Goal: Information Seeking & Learning: Find specific page/section

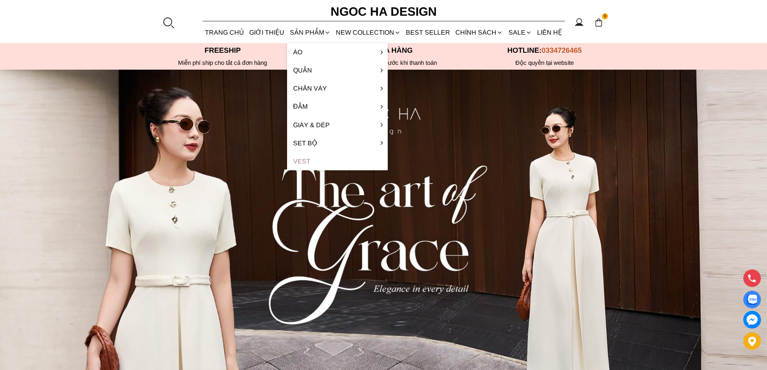
click at [305, 155] on link "Vest" at bounding box center [337, 161] width 101 height 18
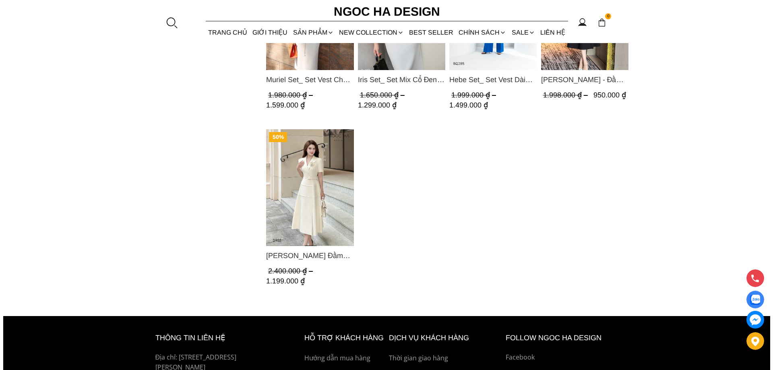
scroll to position [845, 0]
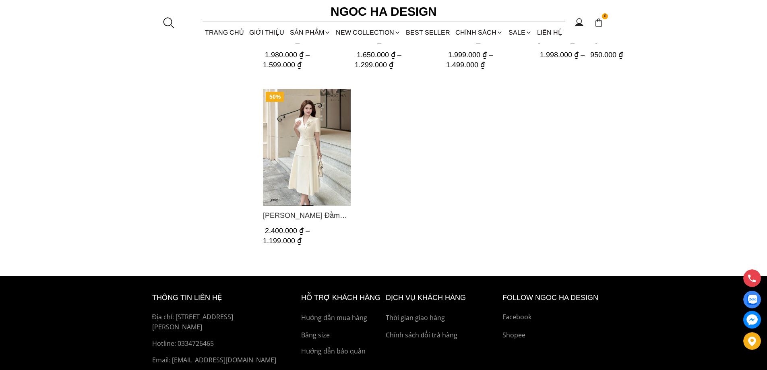
click at [173, 26] on div at bounding box center [168, 23] width 12 height 12
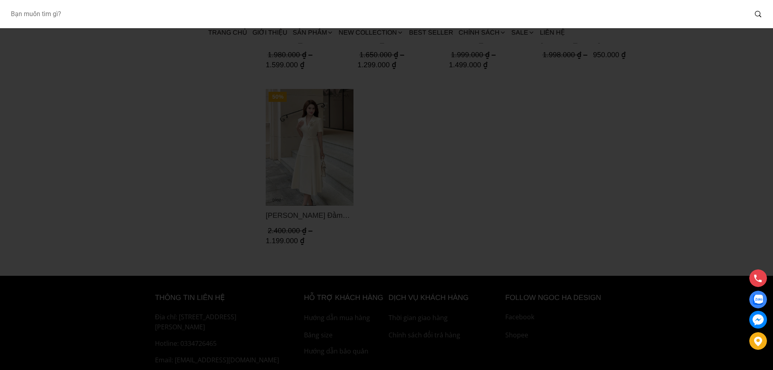
click at [113, 18] on input "Input search Bạn muốn tìm gì?" at bounding box center [375, 14] width 743 height 19
type input "BQ06"
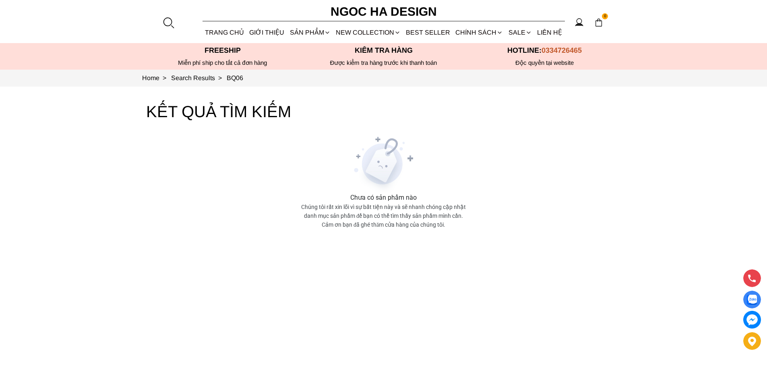
click at [169, 18] on div at bounding box center [168, 23] width 12 height 12
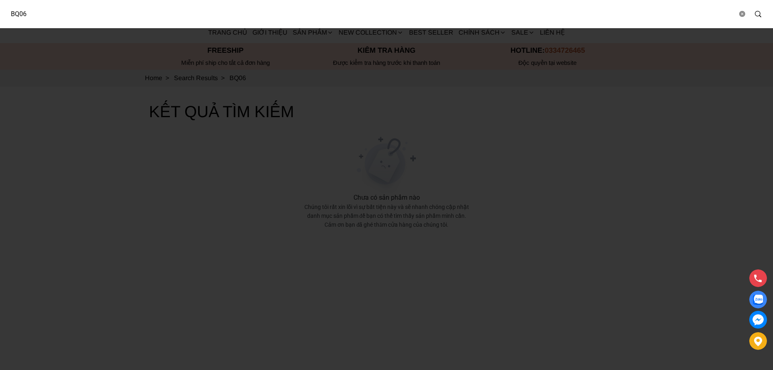
click at [110, 14] on input "BQ06" at bounding box center [370, 14] width 733 height 19
type input "BQ08"
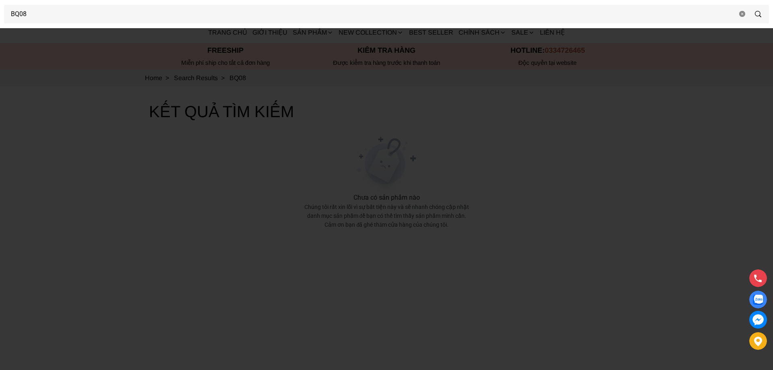
drag, startPoint x: 117, startPoint y: 102, endPoint x: 78, endPoint y: 33, distance: 78.8
click at [116, 102] on div at bounding box center [386, 185] width 773 height 370
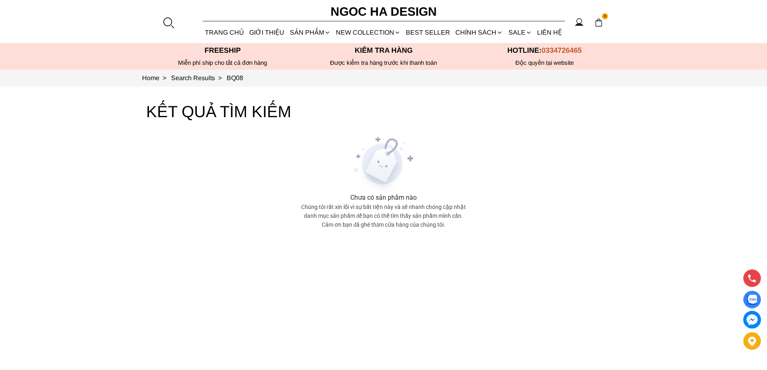
click at [168, 27] on div at bounding box center [168, 23] width 12 height 12
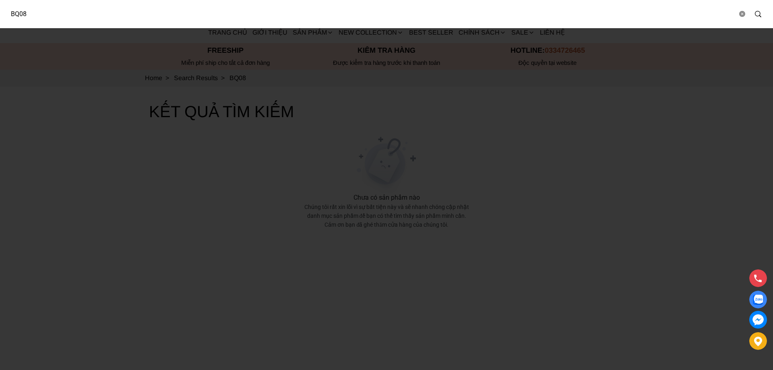
click at [118, 23] on input "BQ08" at bounding box center [370, 14] width 733 height 19
click at [114, 17] on input "BQ06" at bounding box center [370, 14] width 733 height 19
paste input "TP4193"
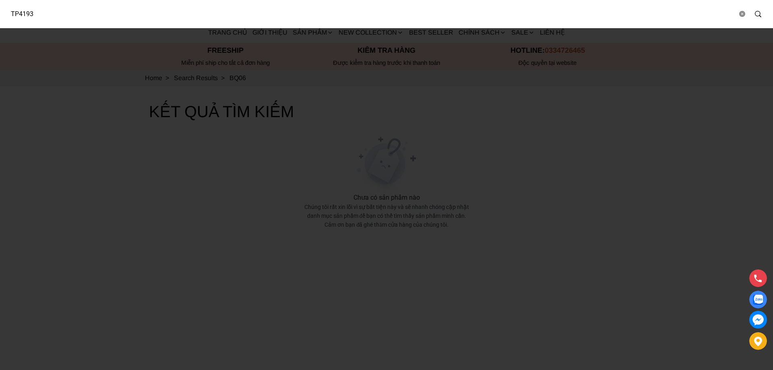
type input "TP4193"
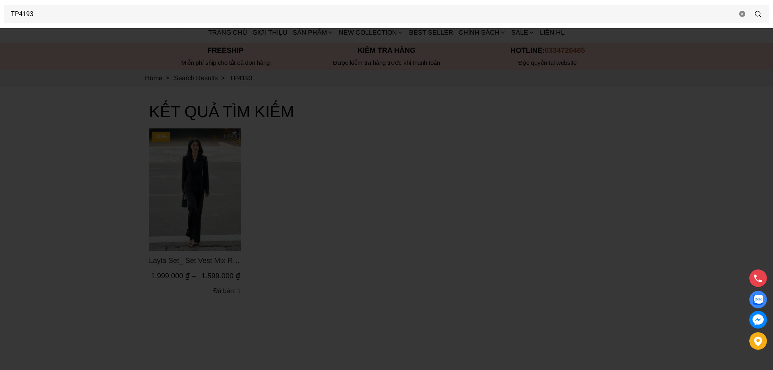
click at [118, 122] on div at bounding box center [386, 185] width 773 height 370
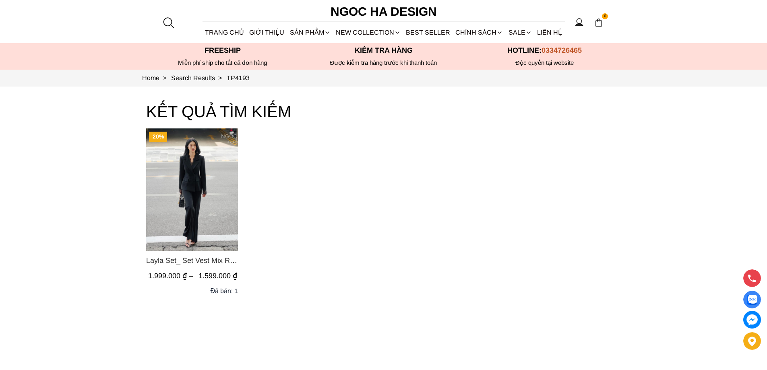
click at [181, 173] on img "Product image - Layla Set_ Set Vest Mix Ren Đen Quần Suông BQ-06" at bounding box center [192, 189] width 92 height 122
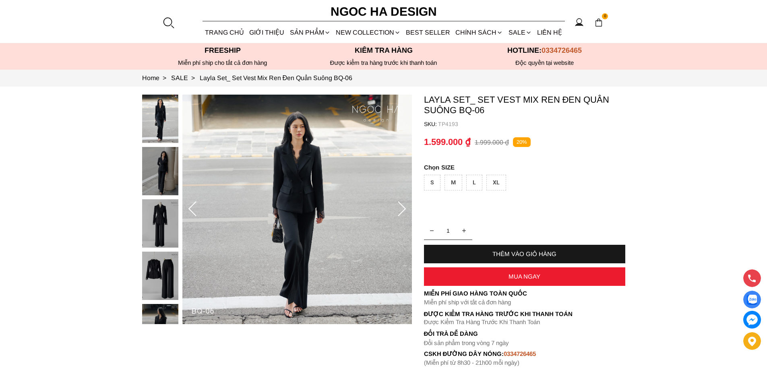
click at [163, 167] on img at bounding box center [160, 171] width 36 height 48
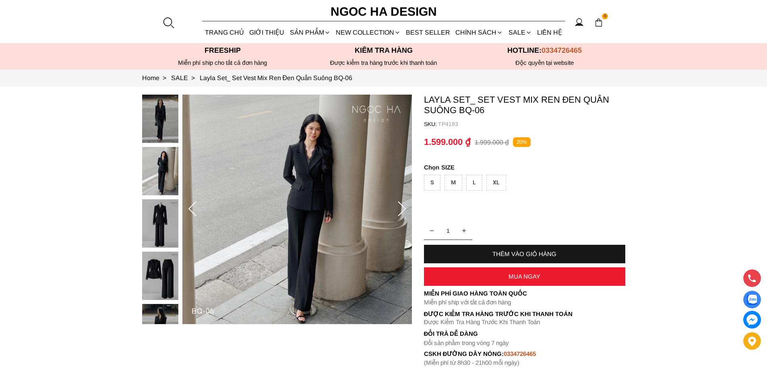
click at [159, 203] on img at bounding box center [160, 223] width 36 height 48
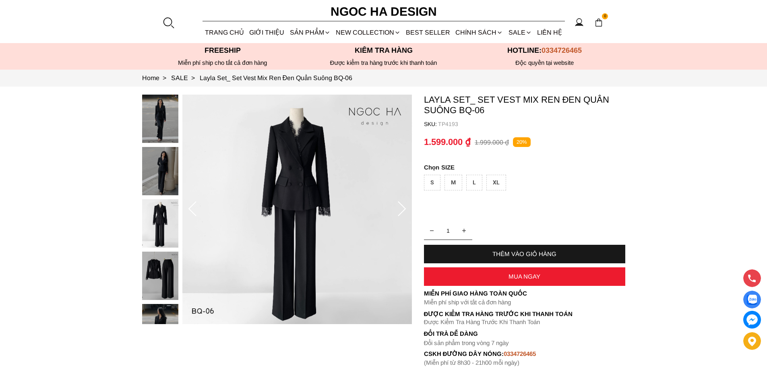
click at [155, 238] on img at bounding box center [160, 223] width 36 height 48
click at [160, 278] on div at bounding box center [162, 330] width 40 height 471
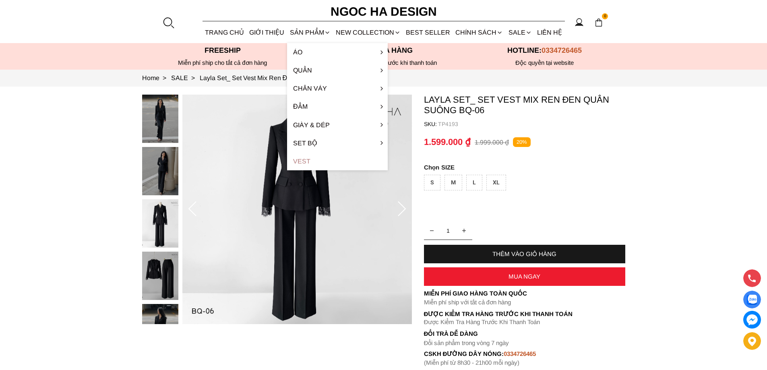
click at [306, 159] on link "Vest" at bounding box center [337, 161] width 101 height 18
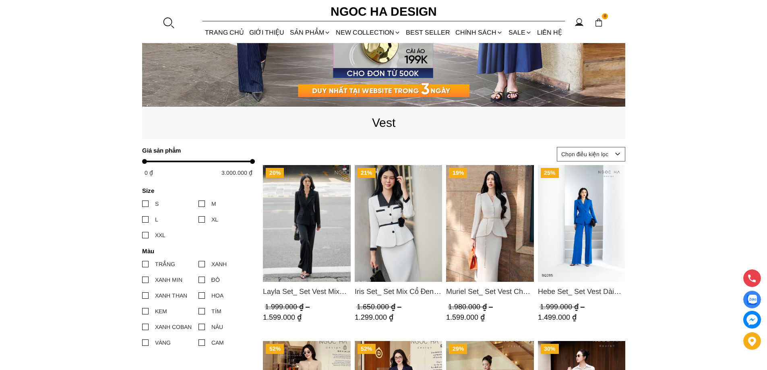
scroll to position [403, 0]
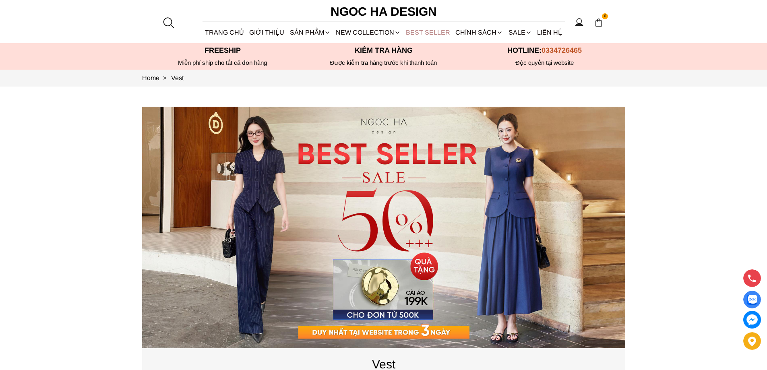
click at [423, 29] on link "BEST SELLER" at bounding box center [428, 32] width 50 height 21
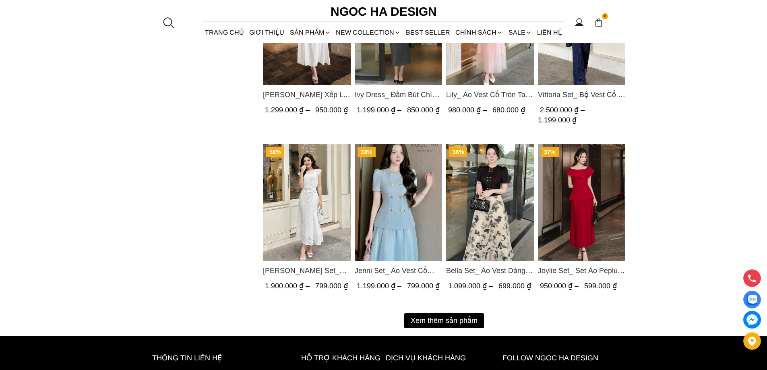
scroll to position [1006, 0]
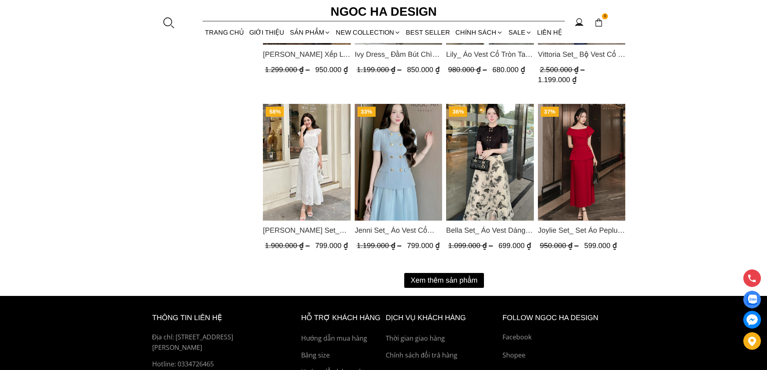
click at [430, 275] on button "Xem thêm sản phẩm" at bounding box center [444, 280] width 80 height 15
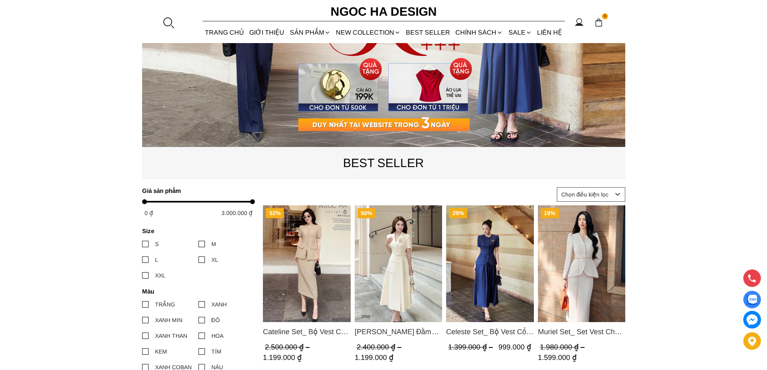
scroll to position [0, 0]
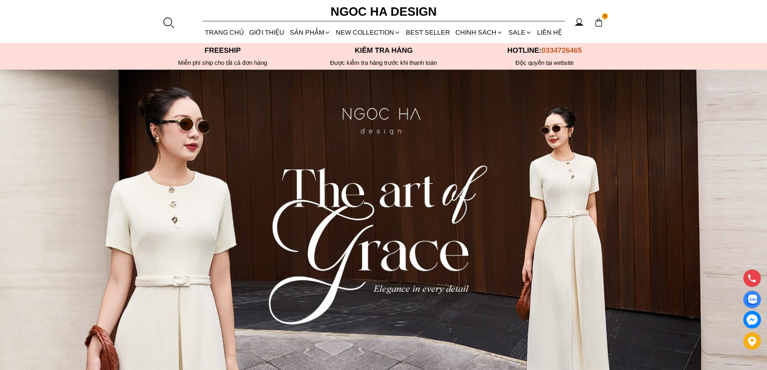
click at [163, 23] on div at bounding box center [168, 23] width 12 height 12
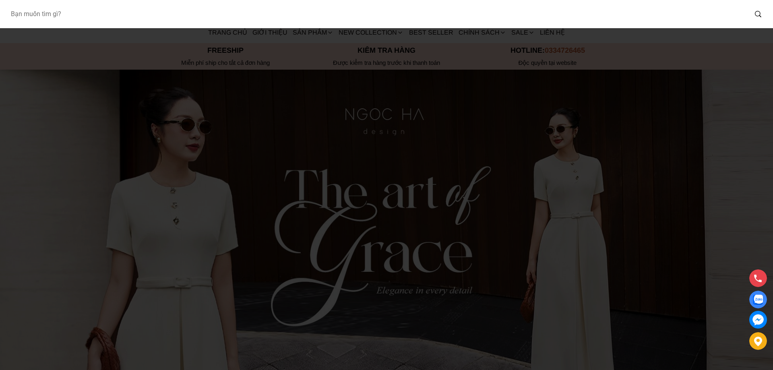
click at [70, 19] on input "Input search Bạn muốn tìm gì?" at bounding box center [375, 14] width 743 height 19
type input "A003"
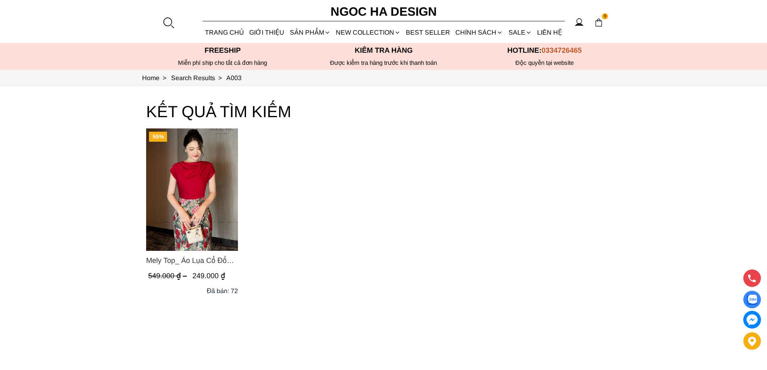
click at [191, 166] on img "Product image - Mely Top_ Áo Lụa Cổ Đổ Rớt Vai A003" at bounding box center [192, 189] width 92 height 122
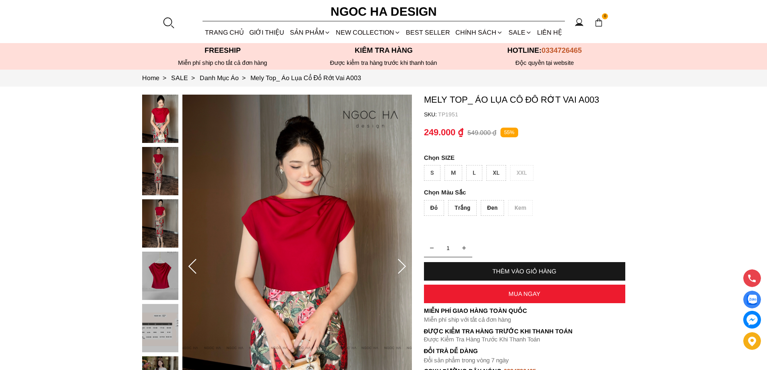
click at [463, 204] on div "Trắng" at bounding box center [462, 208] width 29 height 16
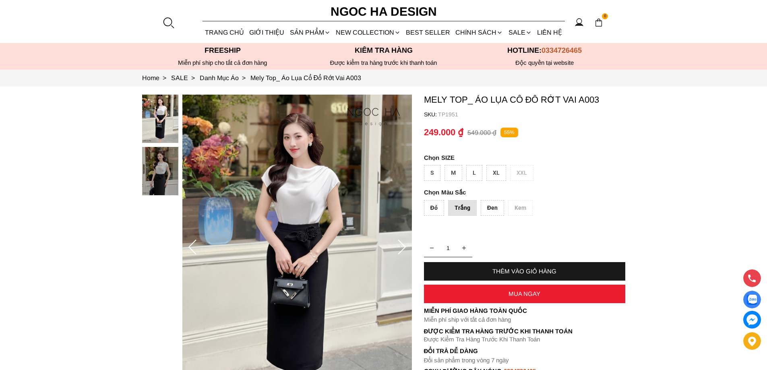
click at [441, 210] on div "Đỏ" at bounding box center [434, 208] width 20 height 16
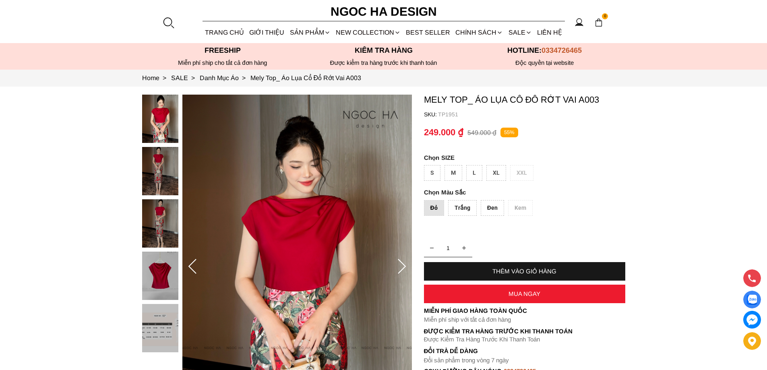
click at [487, 203] on div "Đen" at bounding box center [492, 208] width 23 height 16
